Goal: Contribute content

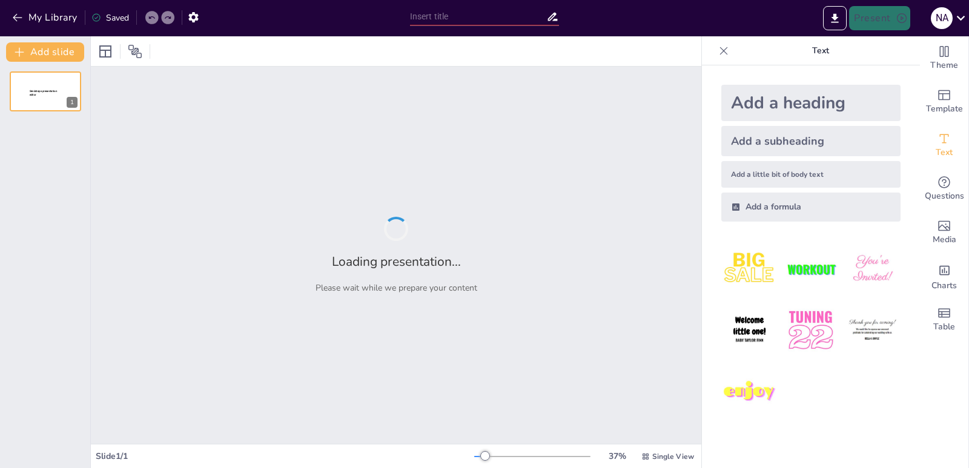
type input "Ciclo de Vida de la Información en Ventas: Etapas y Procesos Clave"
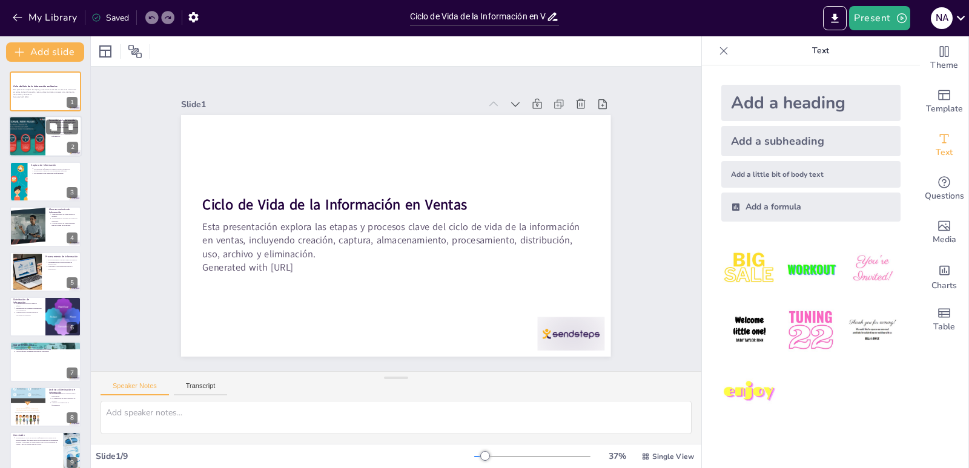
click at [28, 139] on div at bounding box center [27, 136] width 54 height 41
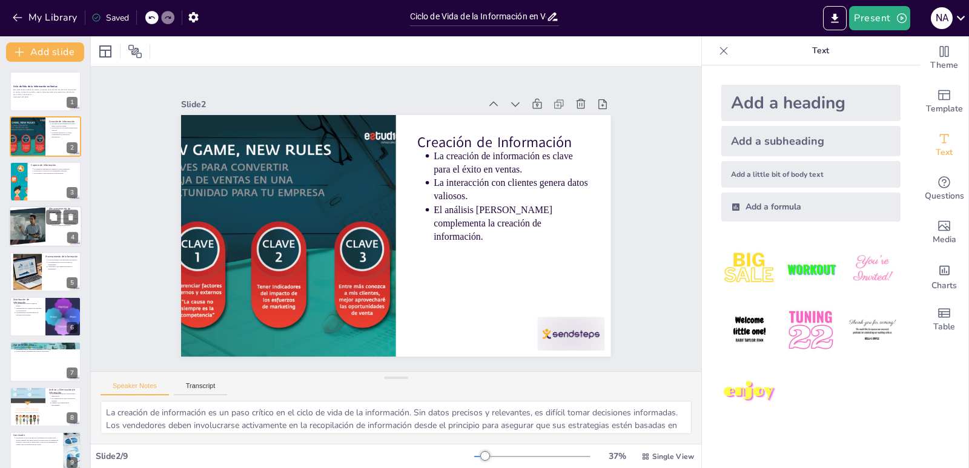
click at [38, 223] on div at bounding box center [27, 226] width 72 height 41
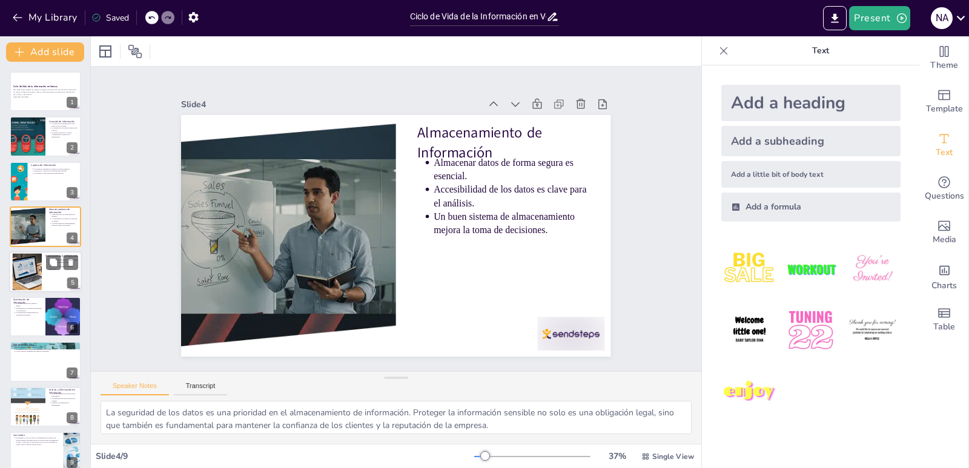
click at [39, 260] on div at bounding box center [27, 271] width 67 height 37
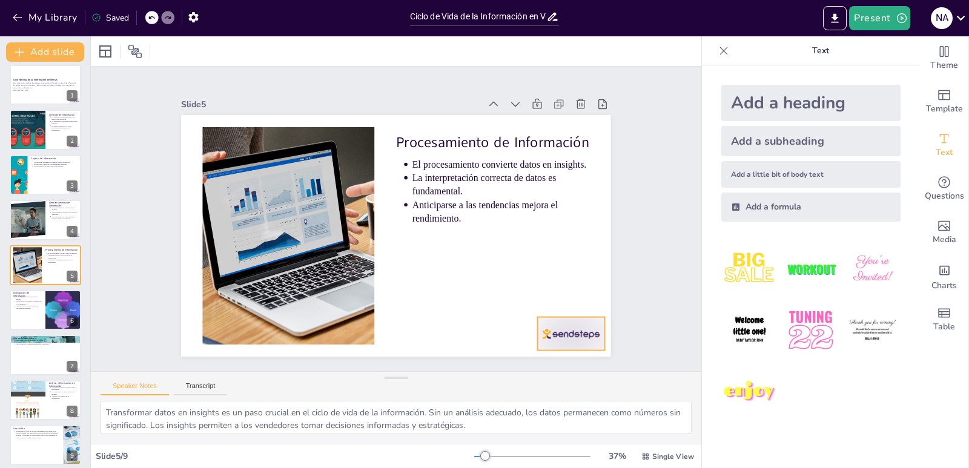
click at [559, 356] on div at bounding box center [527, 382] width 74 height 53
click at [544, 352] on icon at bounding box center [534, 361] width 19 height 19
click at [55, 229] on div at bounding box center [45, 219] width 73 height 41
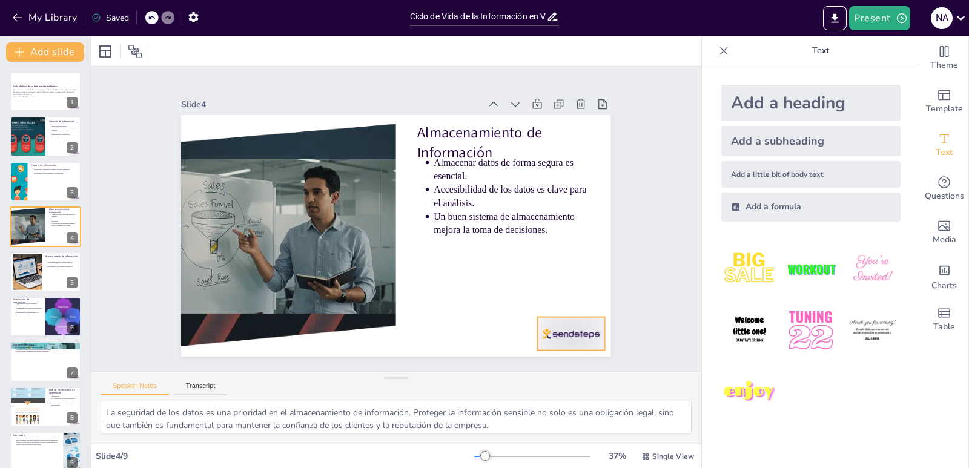
click at [547, 366] on div at bounding box center [509, 395] width 75 height 58
click at [568, 322] on icon at bounding box center [561, 329] width 13 height 14
click at [44, 306] on div at bounding box center [45, 316] width 73 height 41
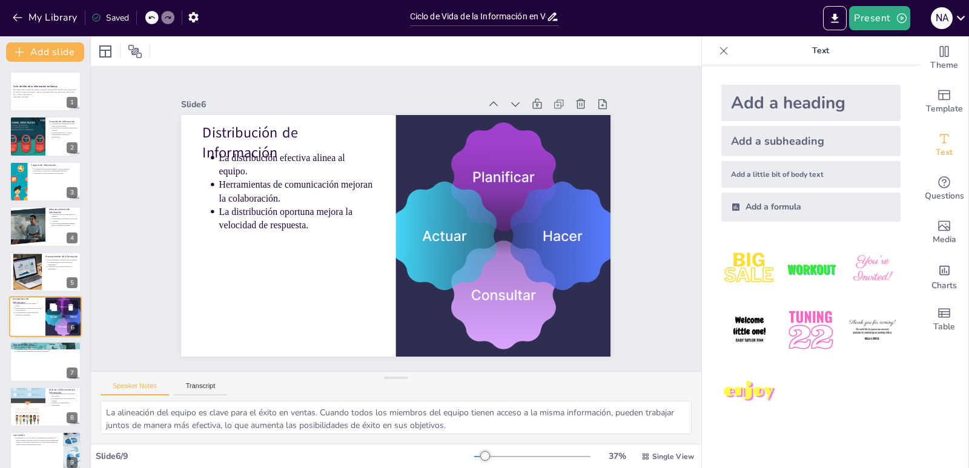
scroll to position [13, 0]
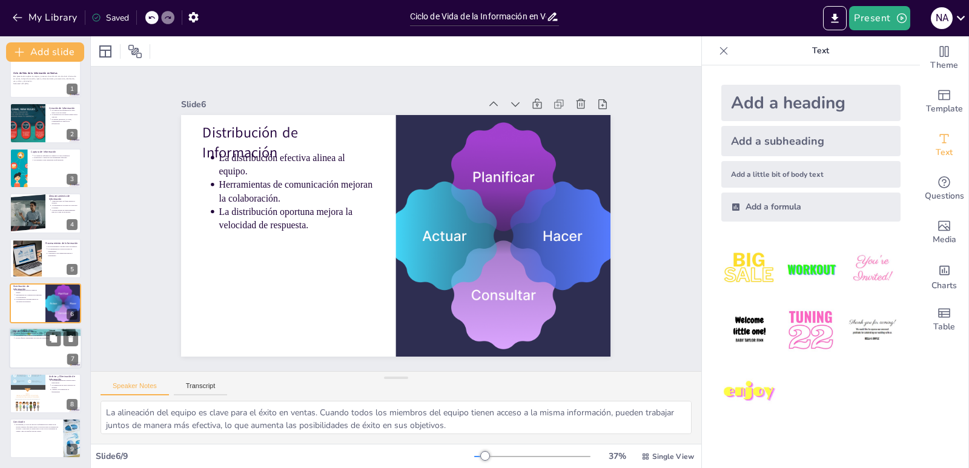
click at [50, 356] on div at bounding box center [45, 348] width 73 height 41
type textarea "La aplicación de datos es un paso crucial en el ciclo de vida de la información…"
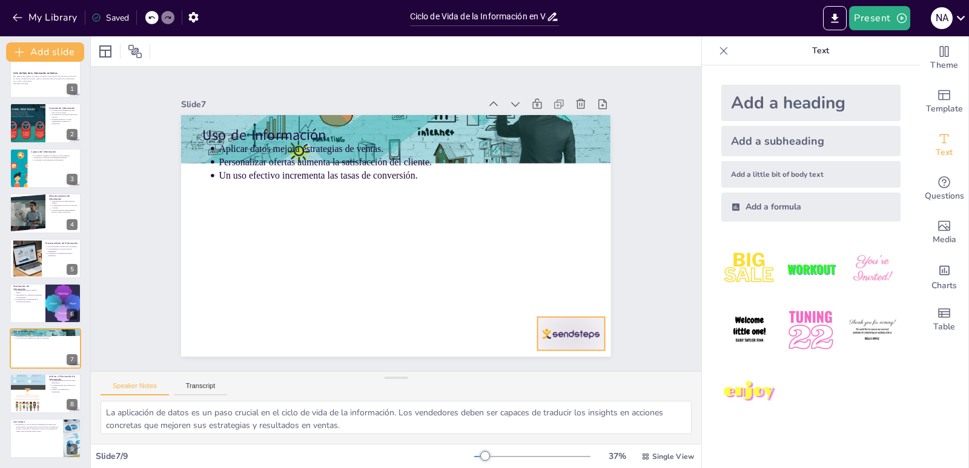
click at [548, 356] on div at bounding box center [527, 382] width 74 height 53
click at [570, 321] on icon at bounding box center [561, 329] width 17 height 17
click at [65, 389] on button at bounding box center [71, 384] width 15 height 15
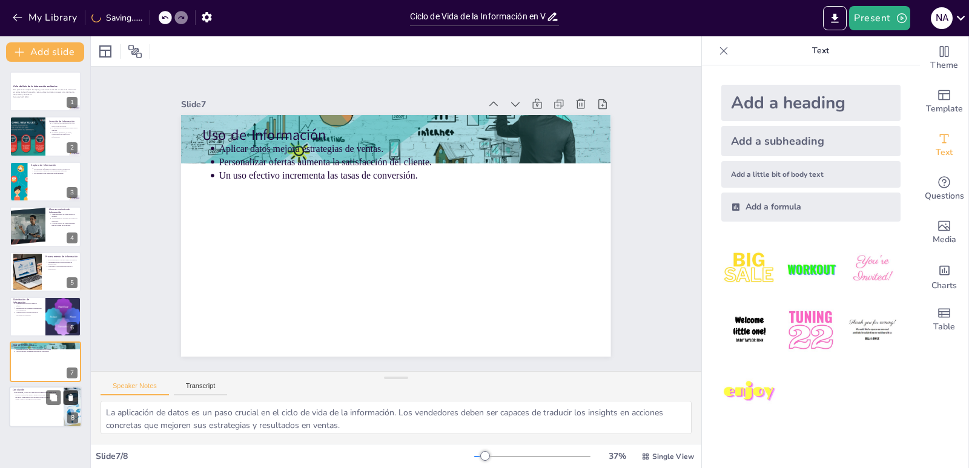
scroll to position [0, 0]
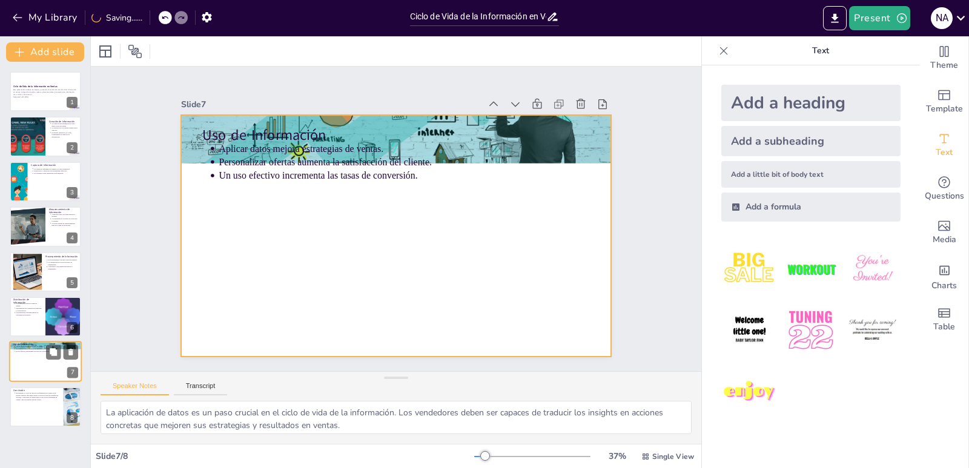
click at [42, 367] on div at bounding box center [45, 361] width 73 height 41
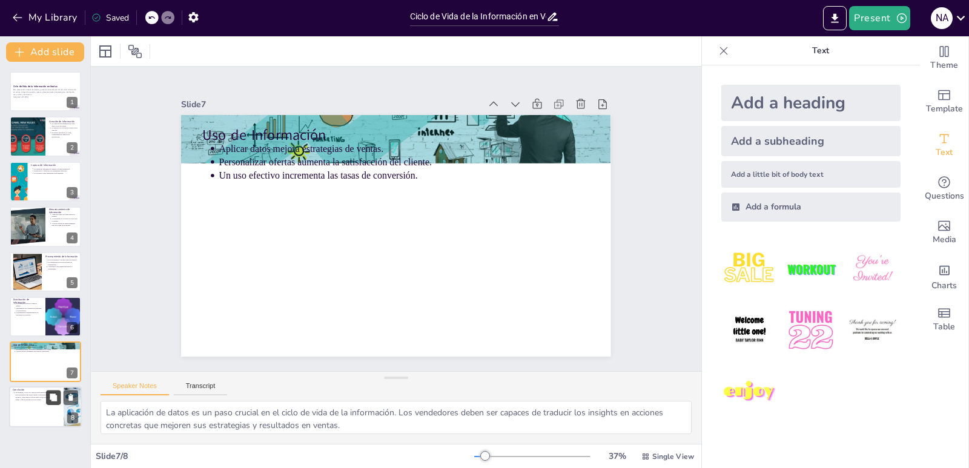
click at [50, 404] on button at bounding box center [53, 397] width 15 height 15
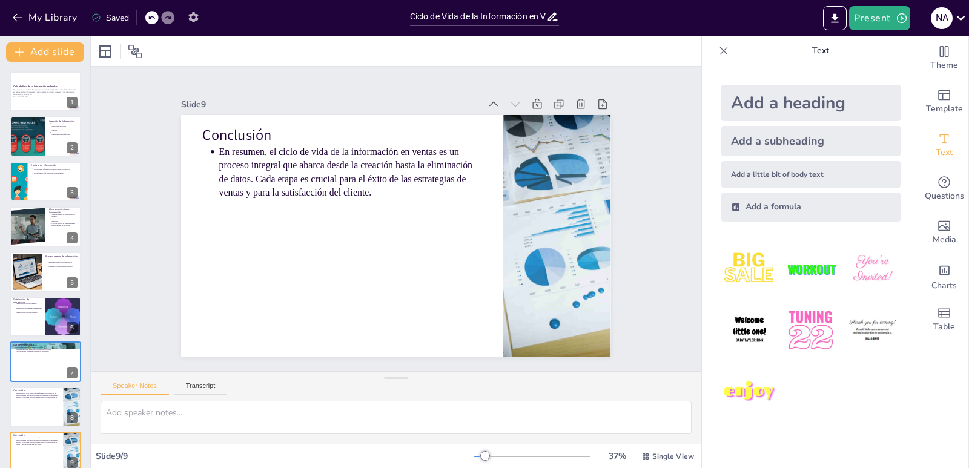
click at [197, 17] on icon "button" at bounding box center [193, 17] width 13 height 13
click at [197, 17] on icon "button" at bounding box center [193, 17] width 10 height 10
